Goal: Task Accomplishment & Management: Use online tool/utility

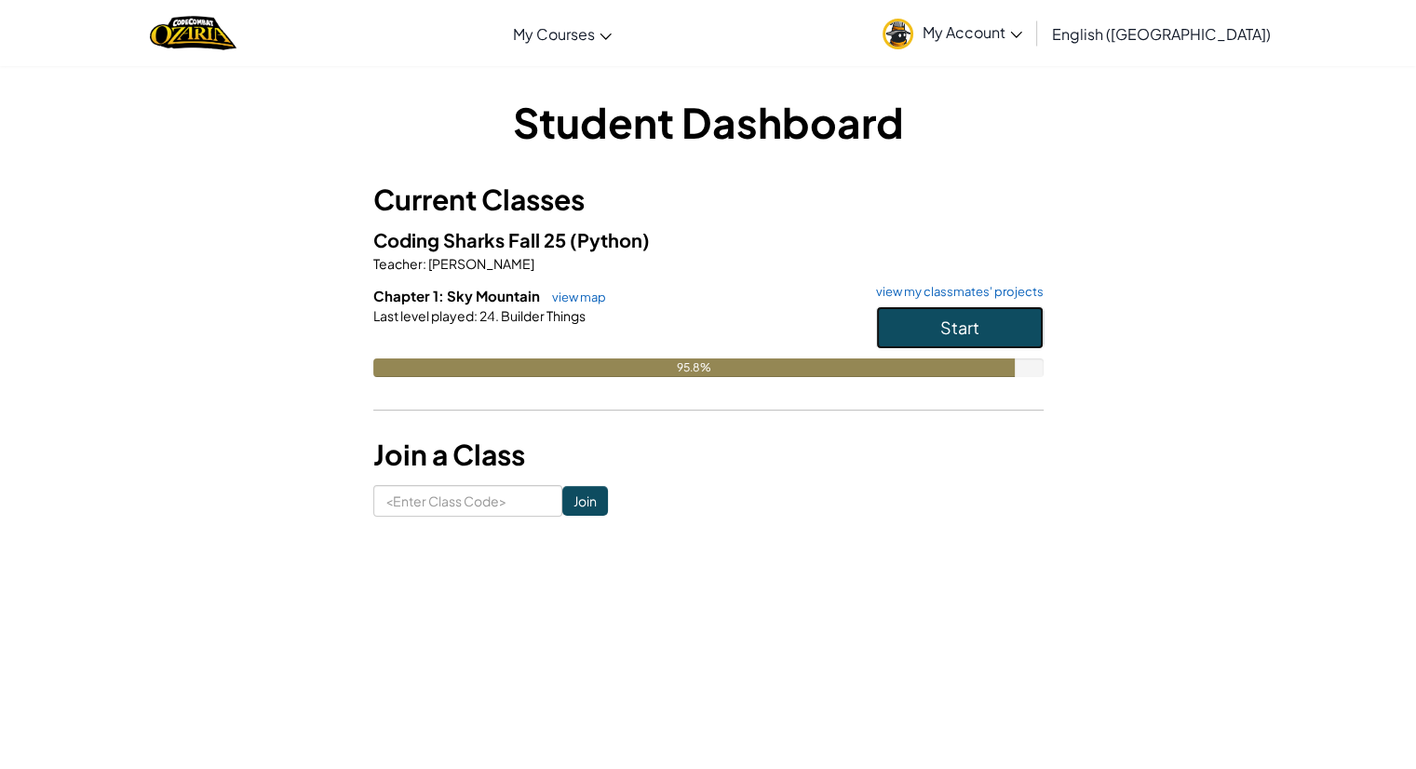
click at [922, 325] on button "Start" at bounding box center [960, 327] width 168 height 43
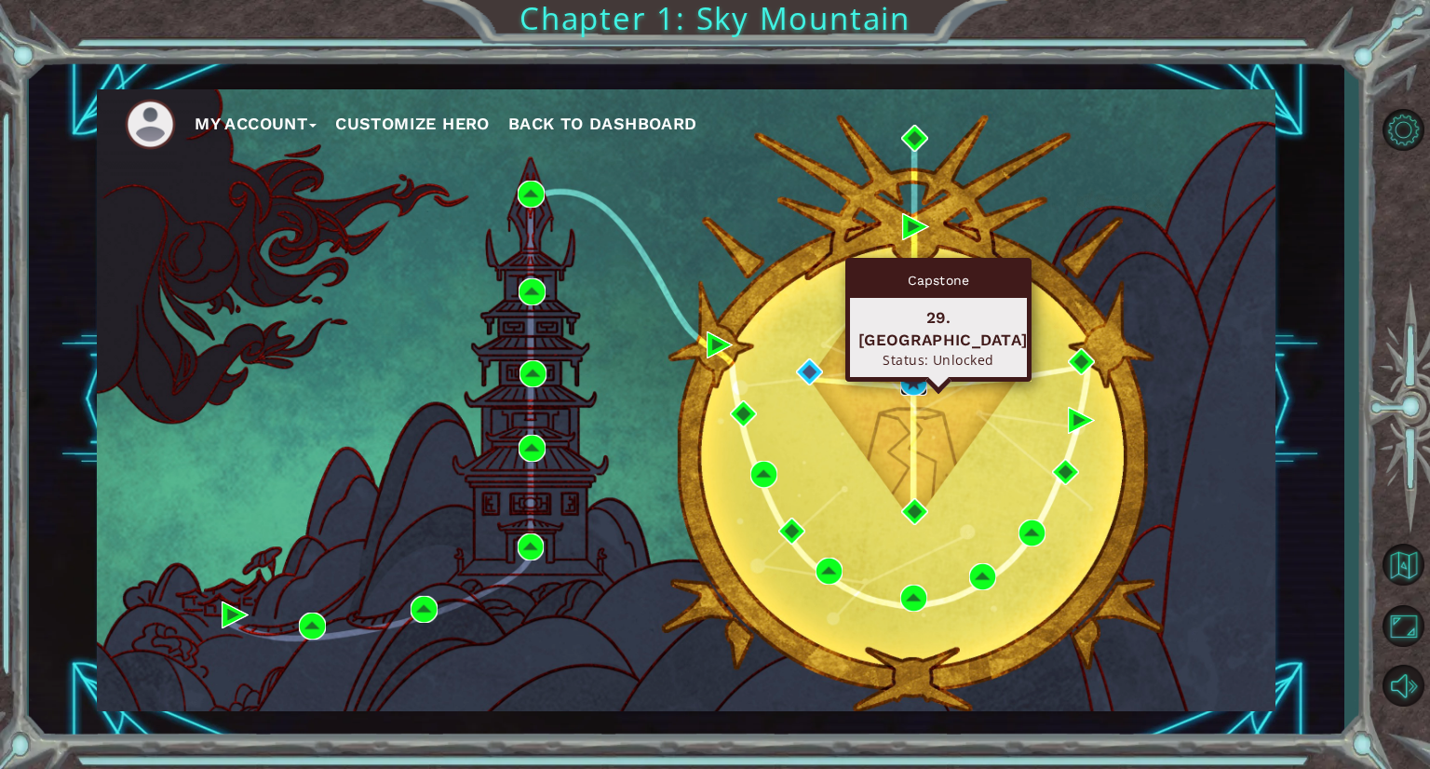
click at [915, 383] on img at bounding box center [913, 382] width 27 height 27
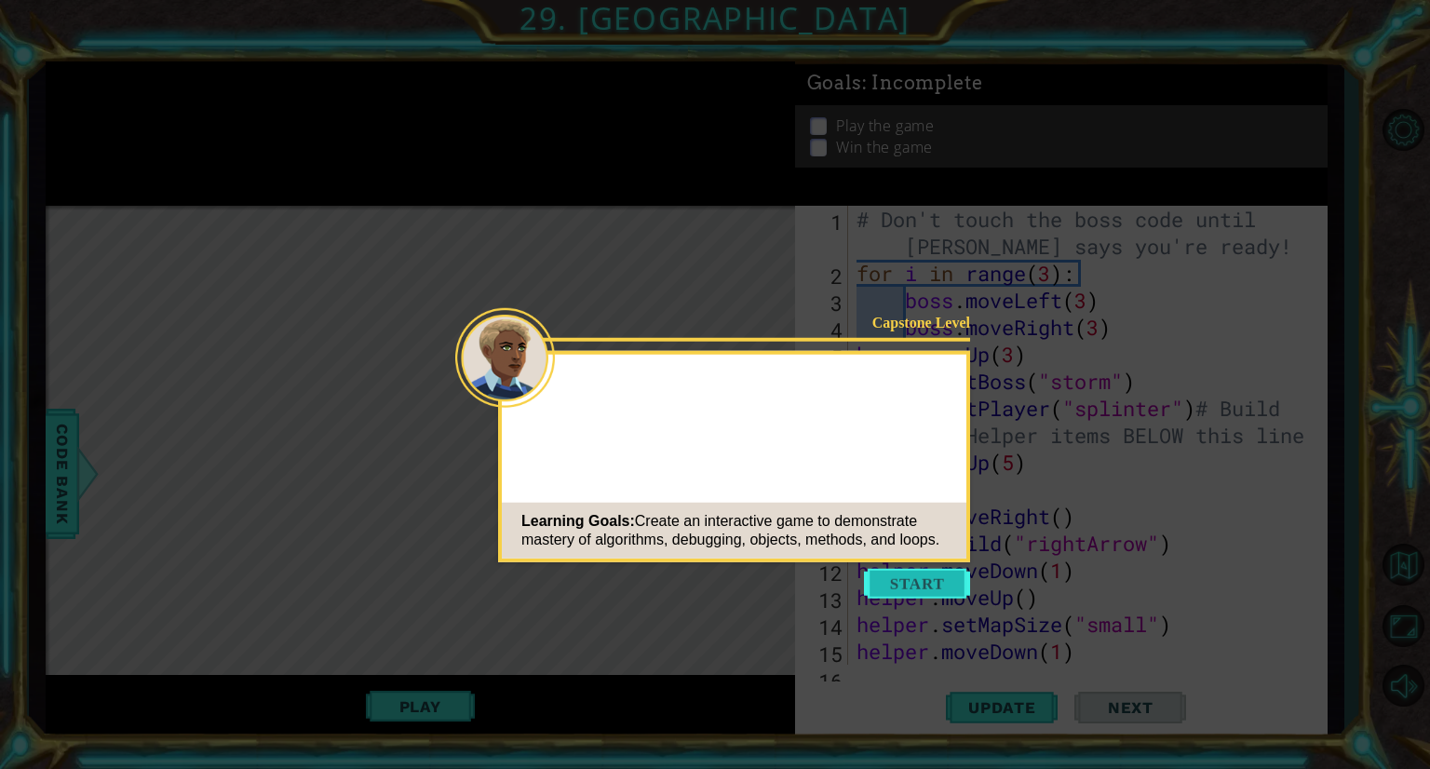
click at [908, 594] on button "Start" at bounding box center [917, 584] width 106 height 30
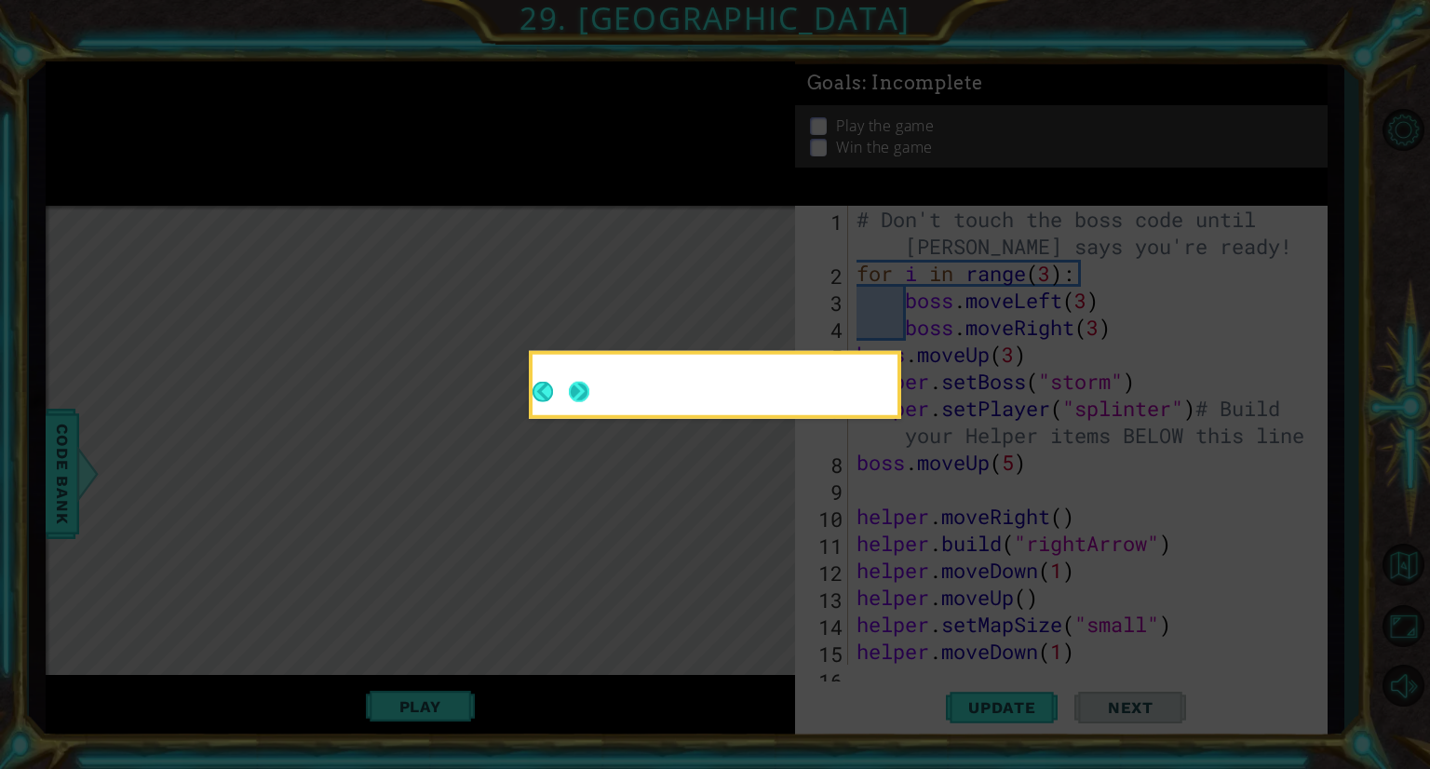
click at [571, 389] on button "Next" at bounding box center [579, 392] width 20 height 20
click at [571, 389] on div at bounding box center [714, 385] width 365 height 60
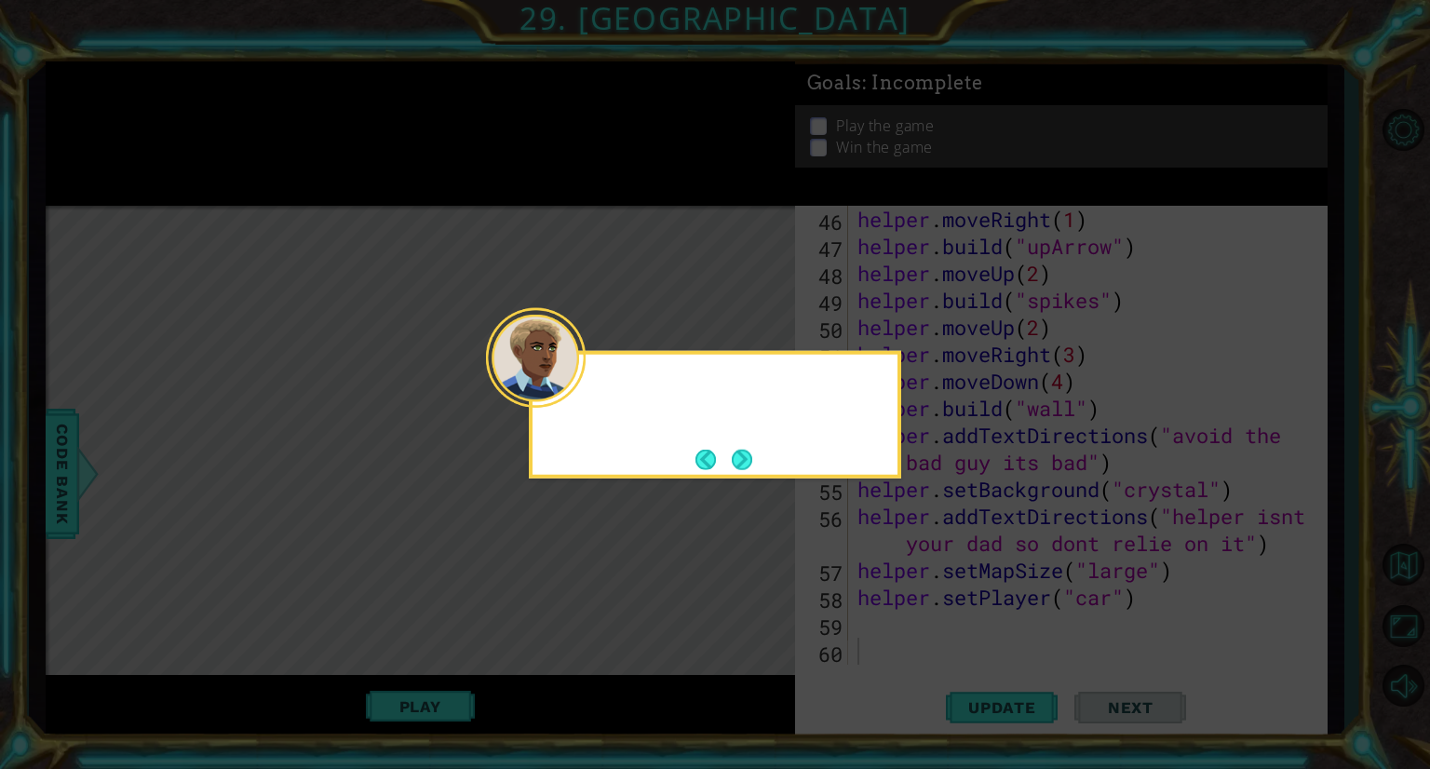
scroll to position [1269, 0]
click at [740, 449] on button "Next" at bounding box center [742, 459] width 20 height 20
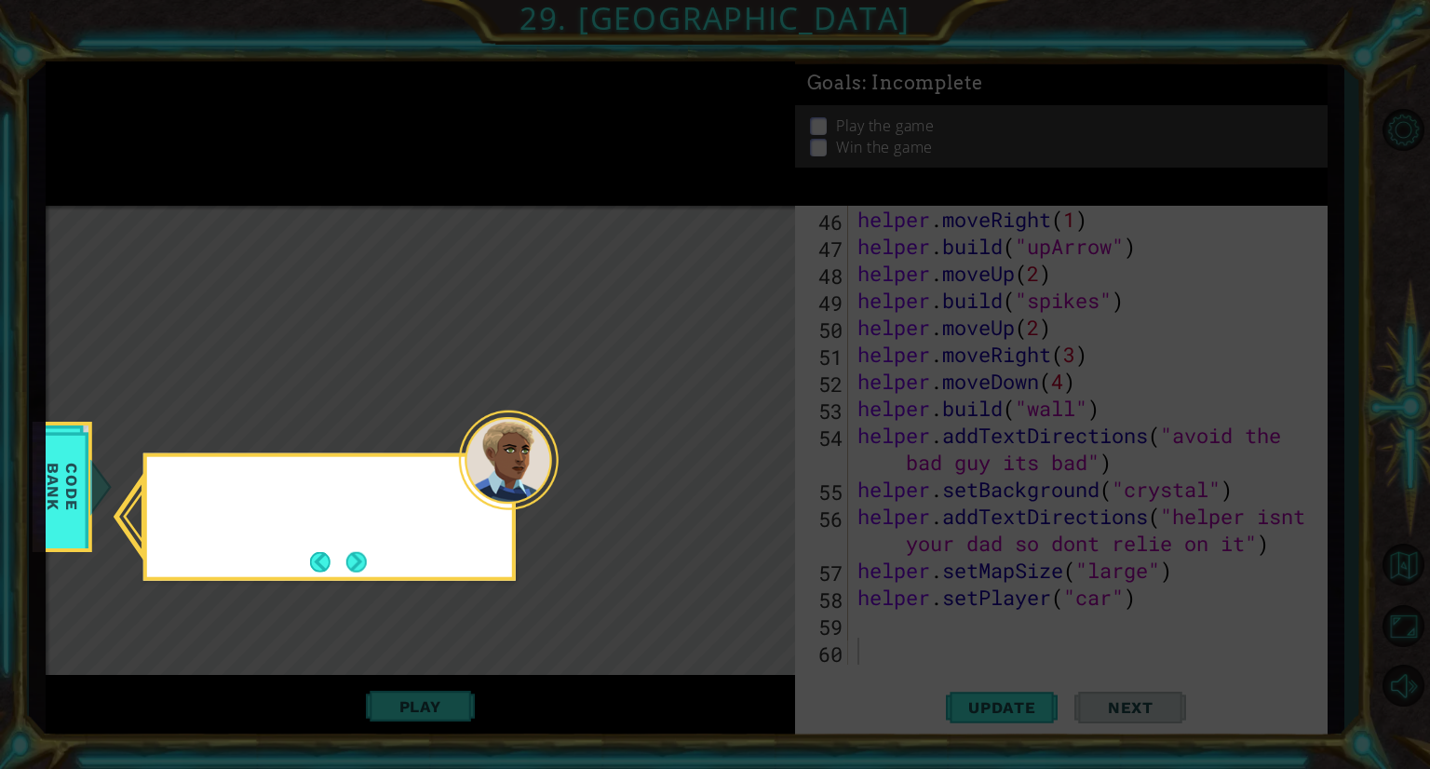
click at [740, 448] on icon at bounding box center [715, 384] width 1430 height 769
click at [362, 565] on button "Next" at bounding box center [356, 561] width 20 height 20
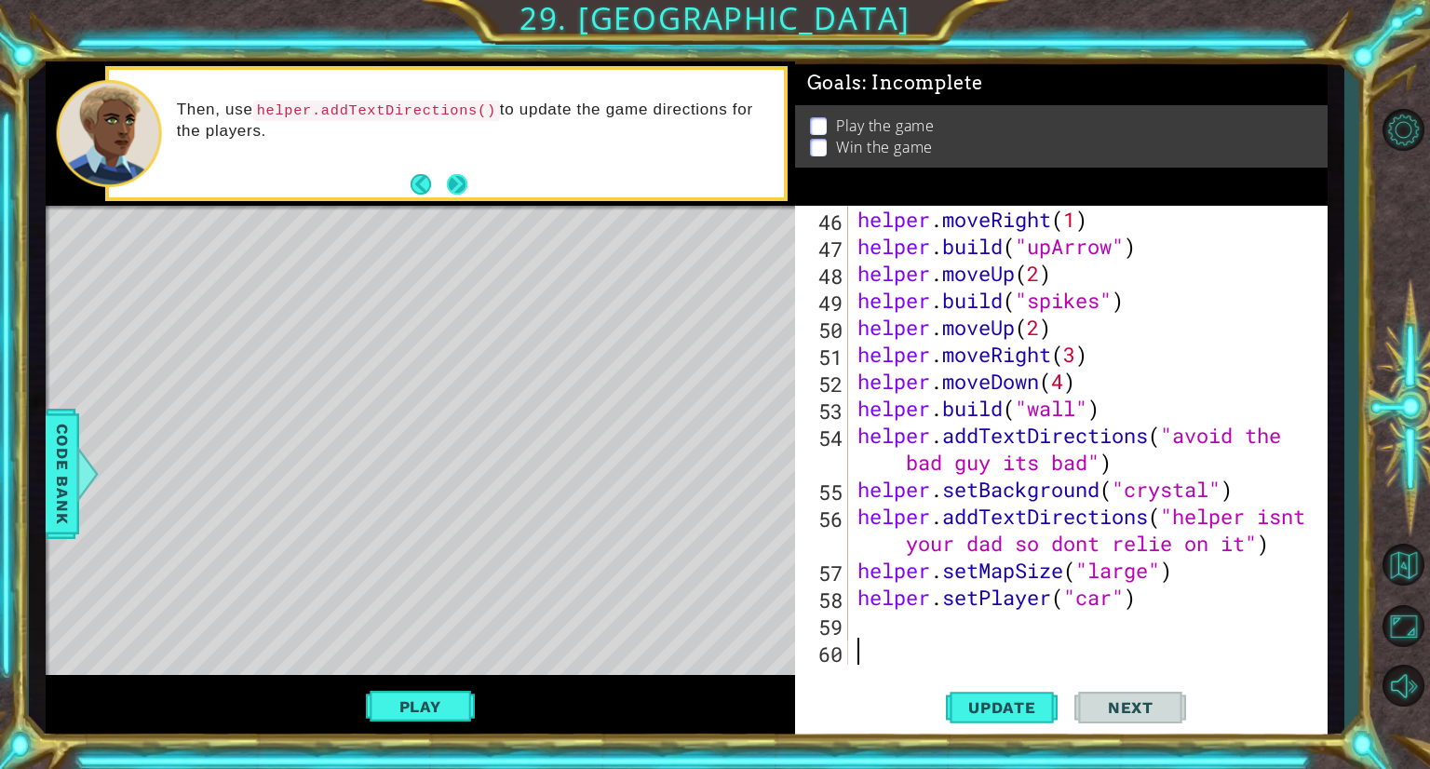
click at [464, 189] on button "Next" at bounding box center [457, 184] width 20 height 20
click at [465, 189] on button "Next" at bounding box center [457, 184] width 20 height 20
click at [408, 709] on button "Play" at bounding box center [420, 706] width 109 height 35
